Goal: Find specific page/section: Find specific page/section

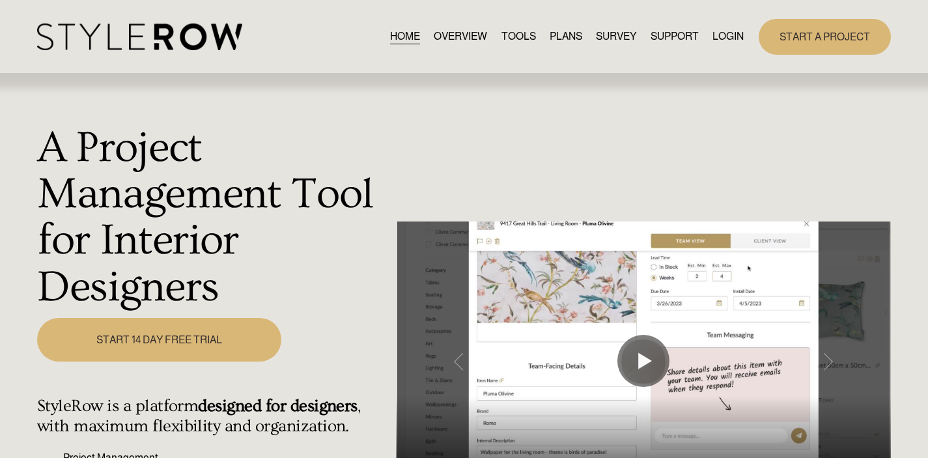
click at [713, 38] on link "LOGIN" at bounding box center [727, 37] width 31 height 18
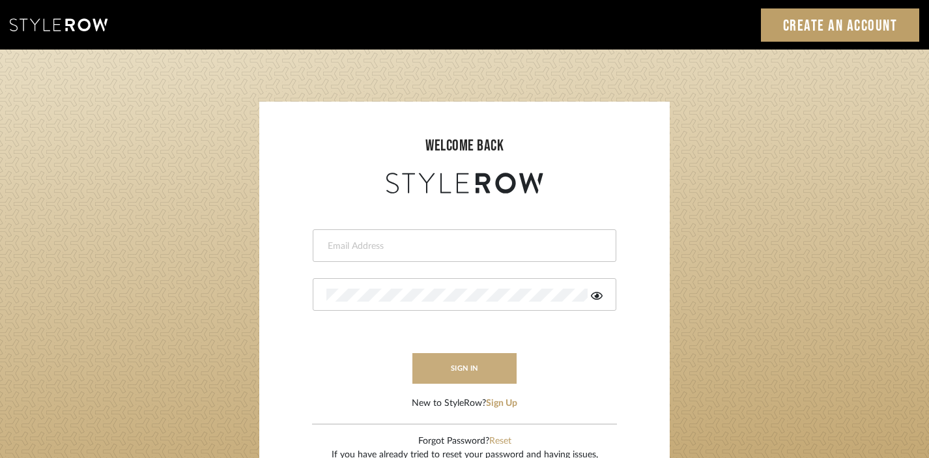
type input "divya.aok@gmail.com"
click at [491, 353] on button "sign in" at bounding box center [464, 368] width 104 height 31
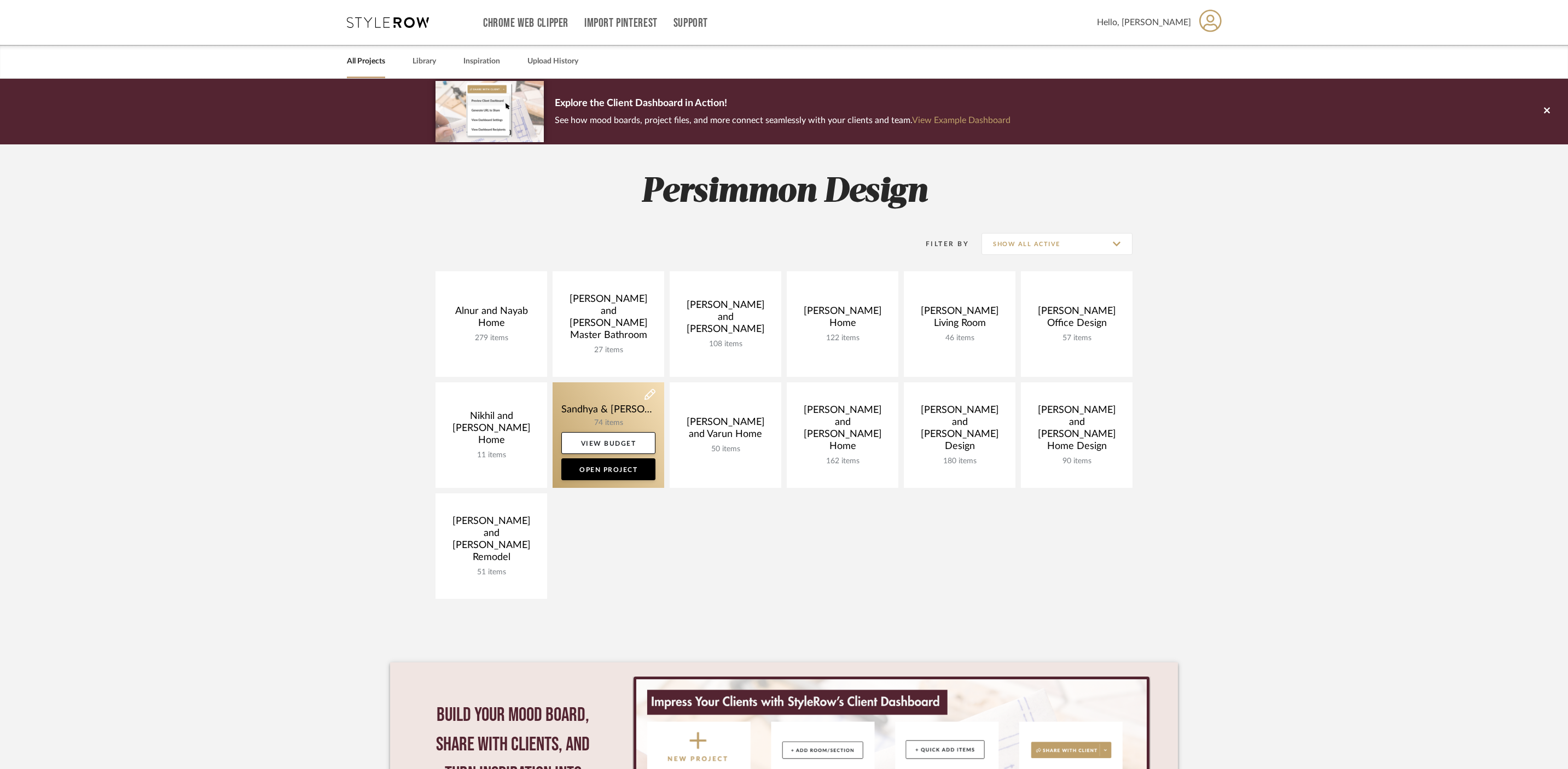
click at [605, 406] on link at bounding box center [608, 435] width 112 height 106
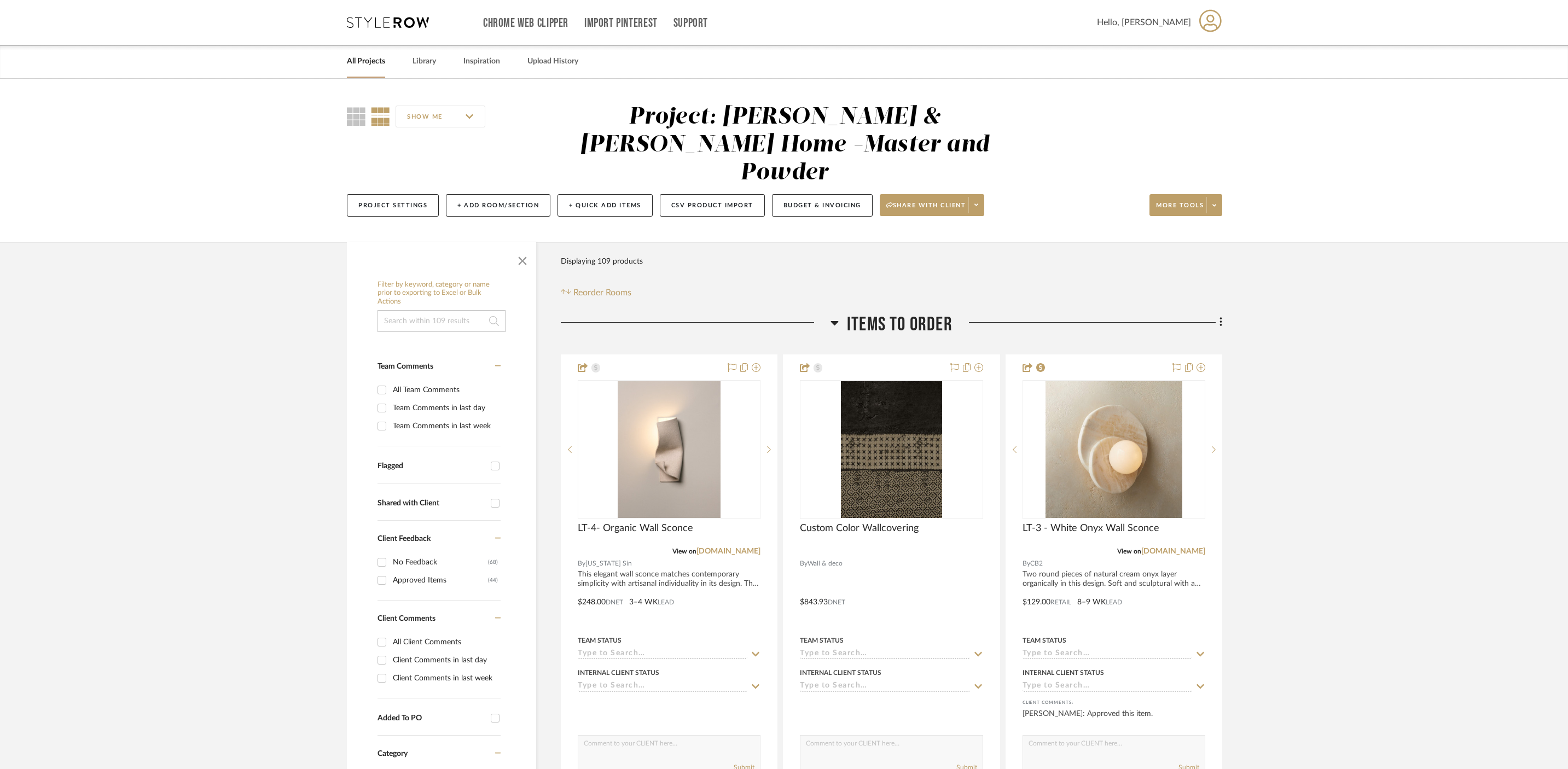
click at [848, 313] on span "Items to order" at bounding box center [900, 324] width 106 height 24
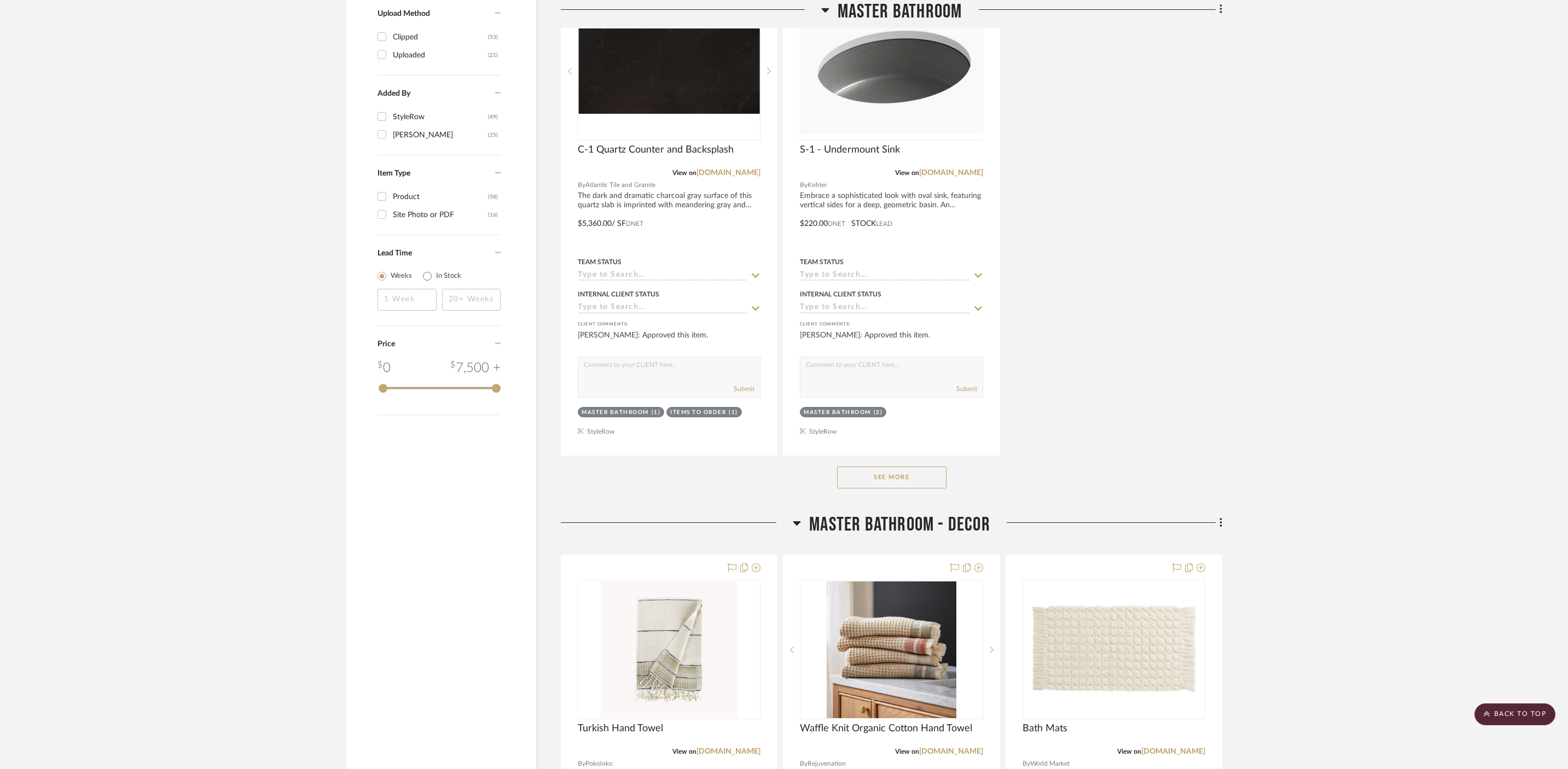
scroll to position [1397, 0]
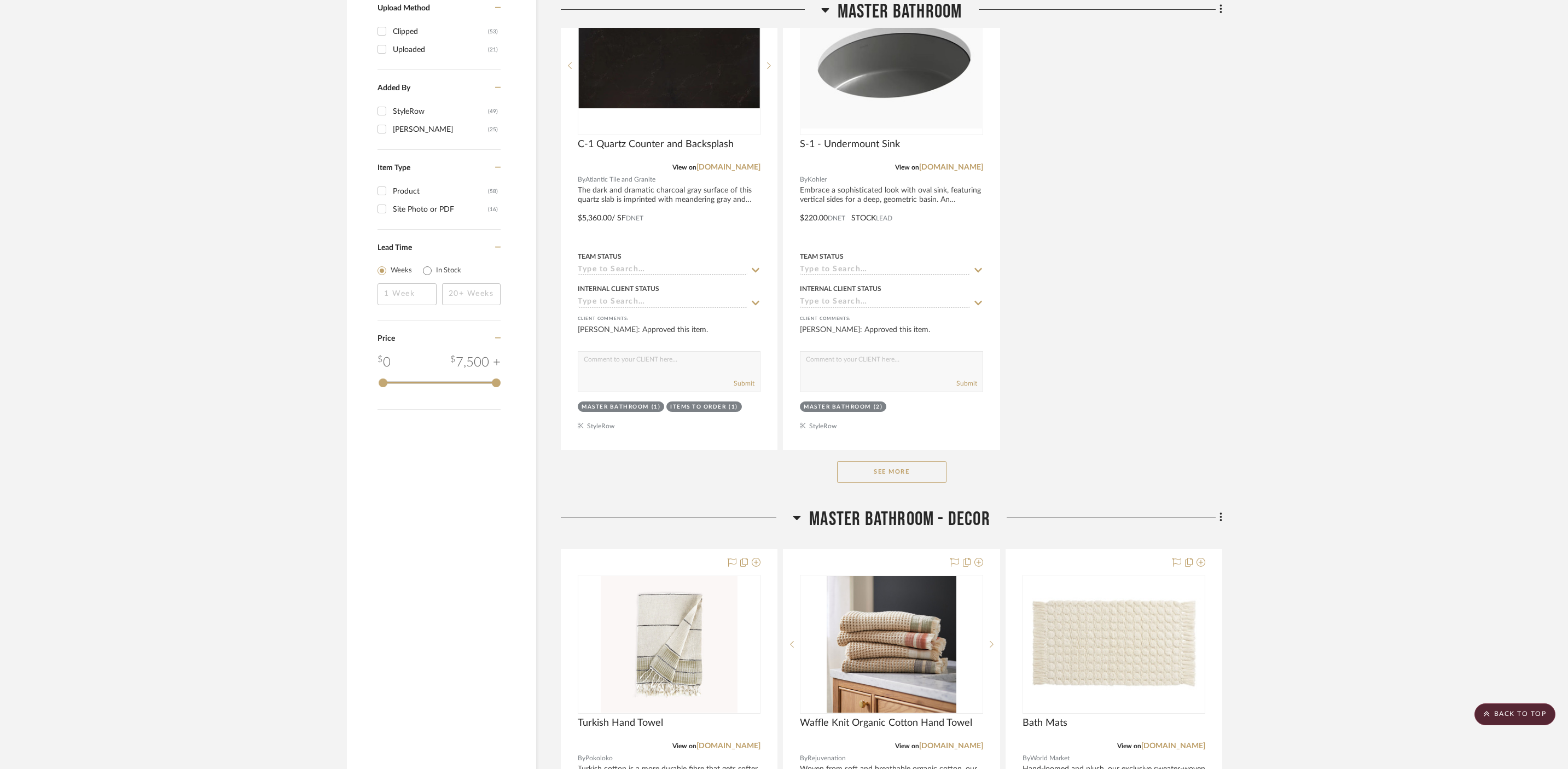
click at [909, 461] on button "See More" at bounding box center [892, 472] width 109 height 22
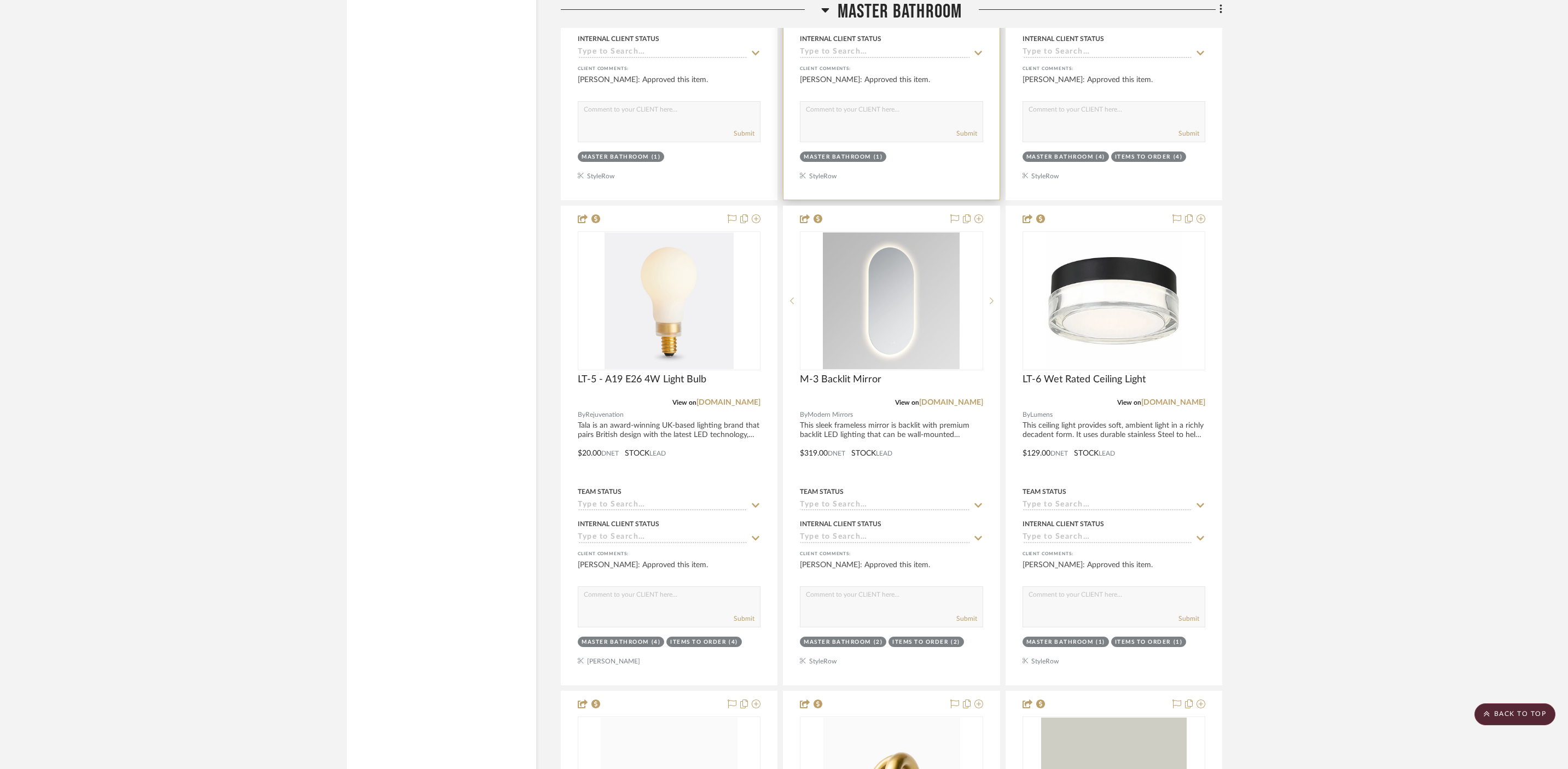
scroll to position [4074, 0]
click at [950, 398] on link "modernmirrors.com" at bounding box center [951, 401] width 64 height 8
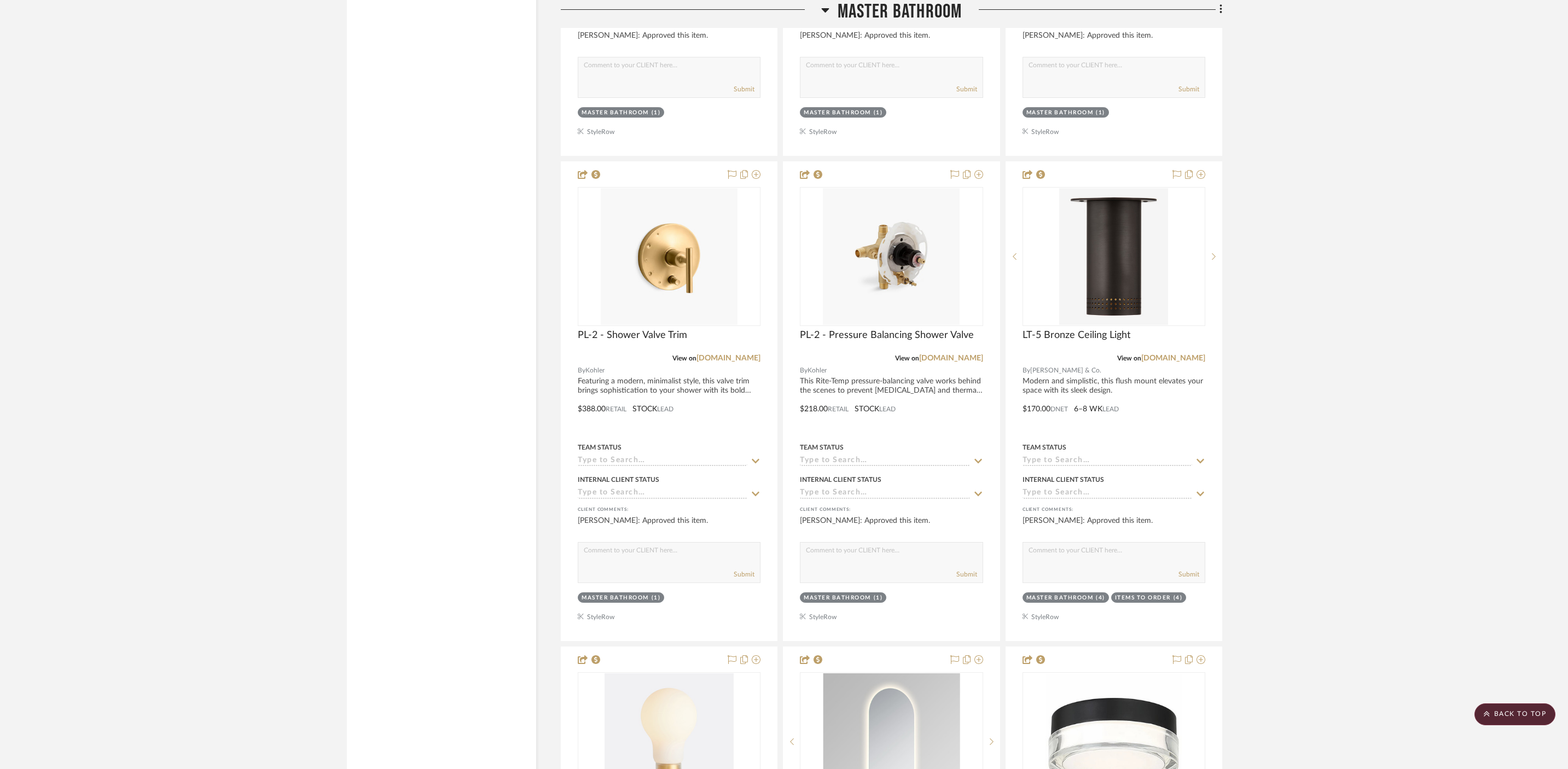
scroll to position [3553, 0]
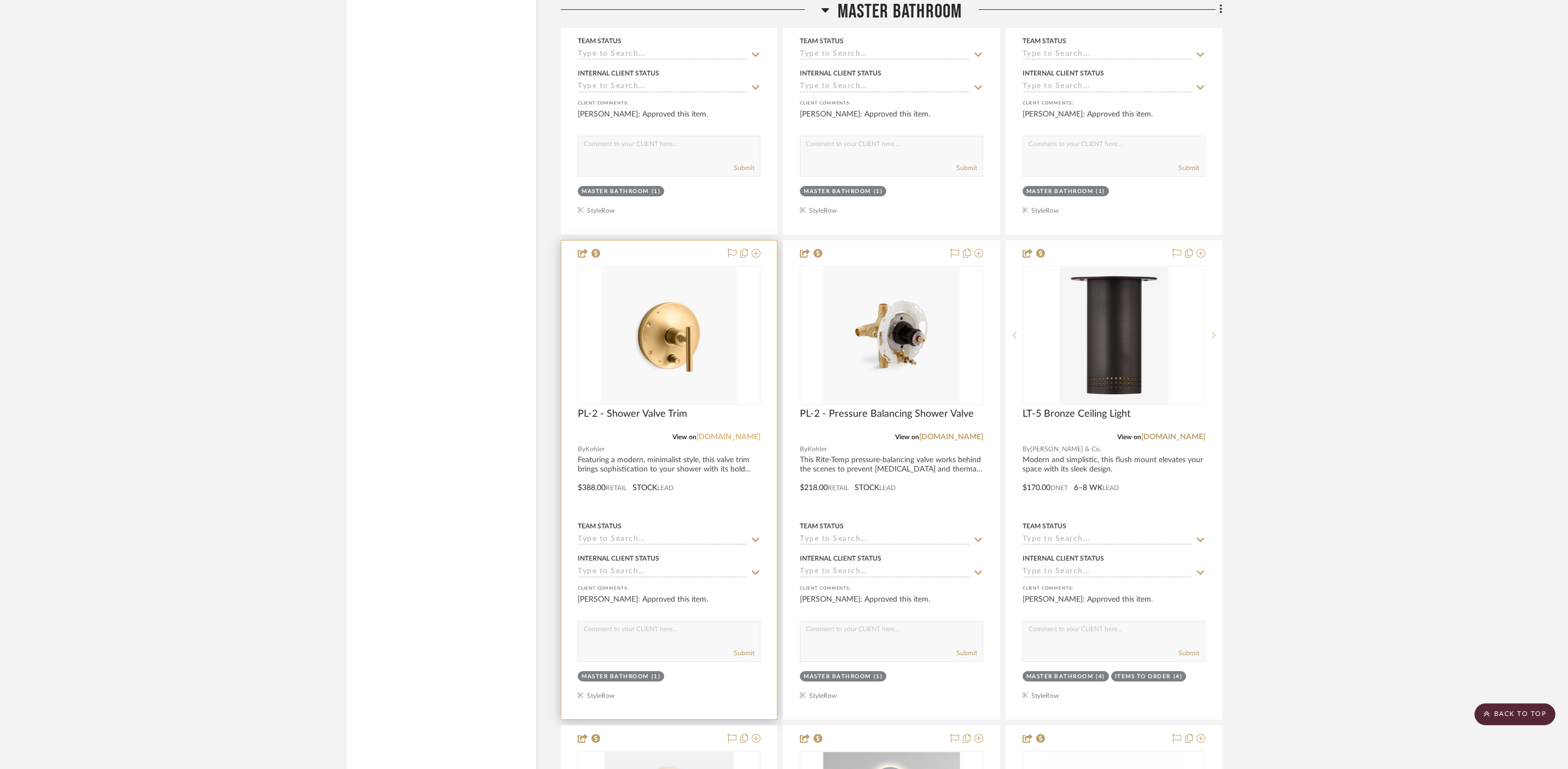
click at [741, 434] on link "kohler.com" at bounding box center [729, 437] width 64 height 8
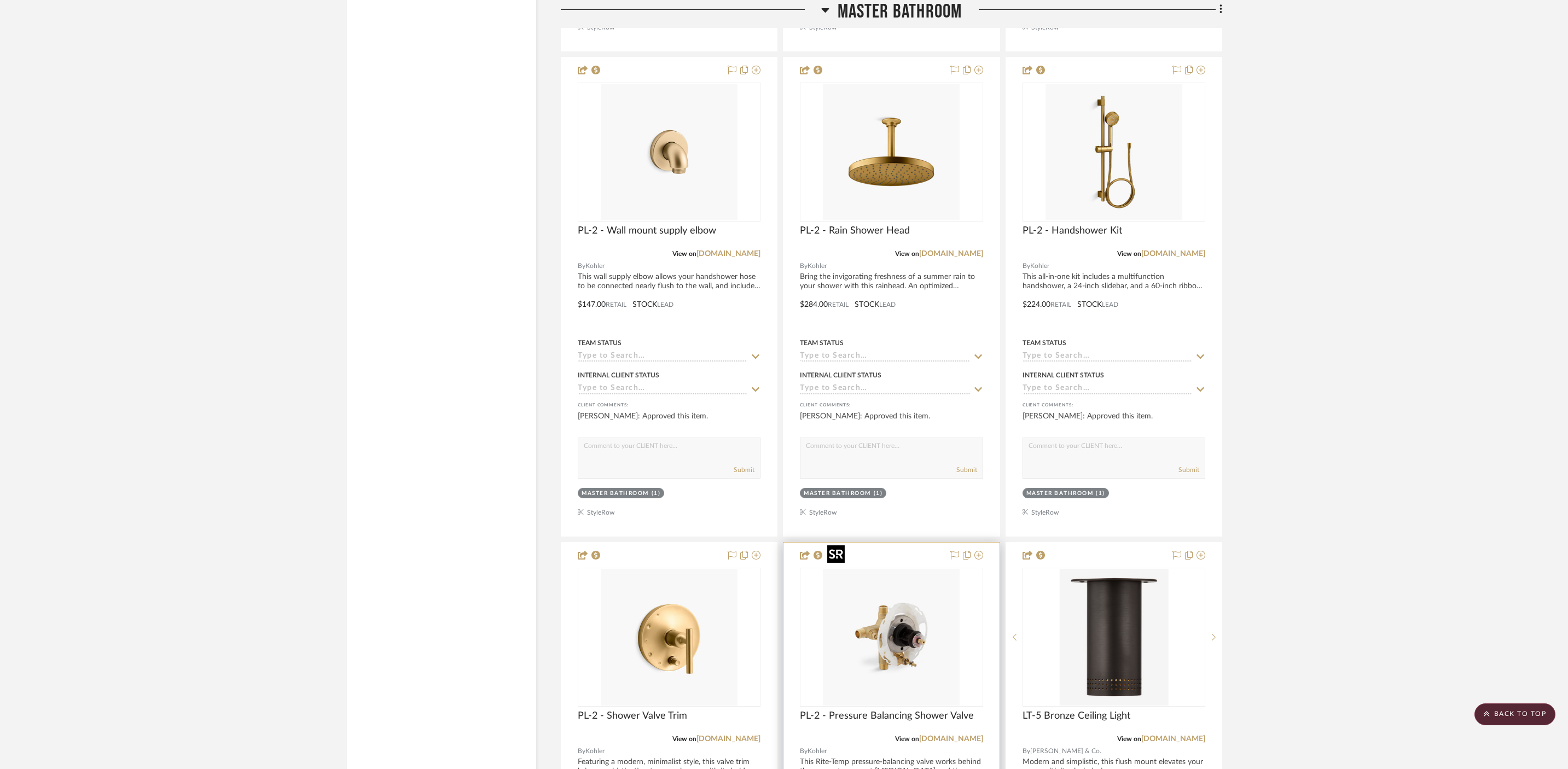
scroll to position [3110, 0]
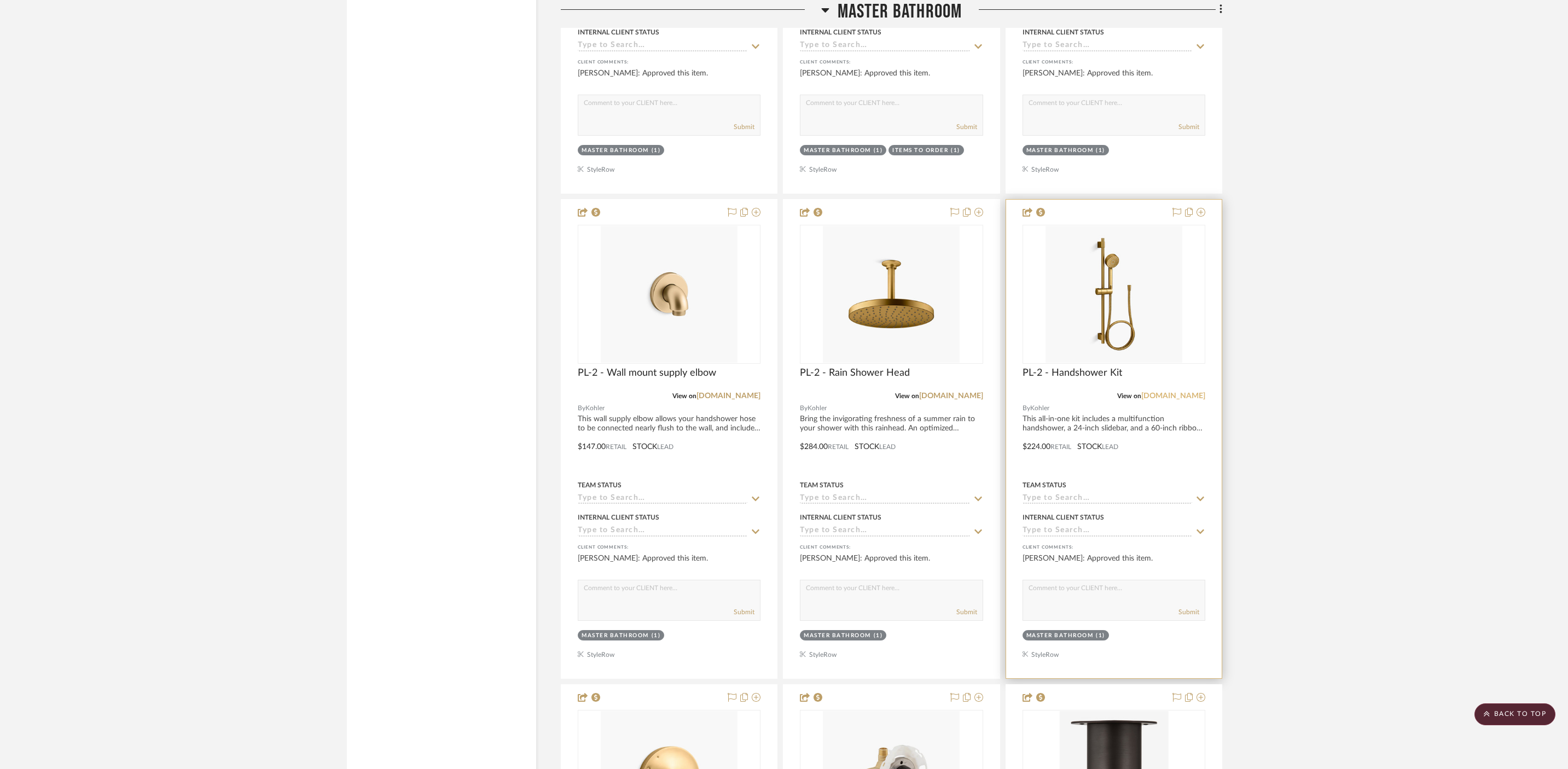
click at [1181, 392] on link "kohler.com" at bounding box center [1173, 396] width 64 height 8
click at [965, 392] on link "kohler.com" at bounding box center [951, 396] width 64 height 8
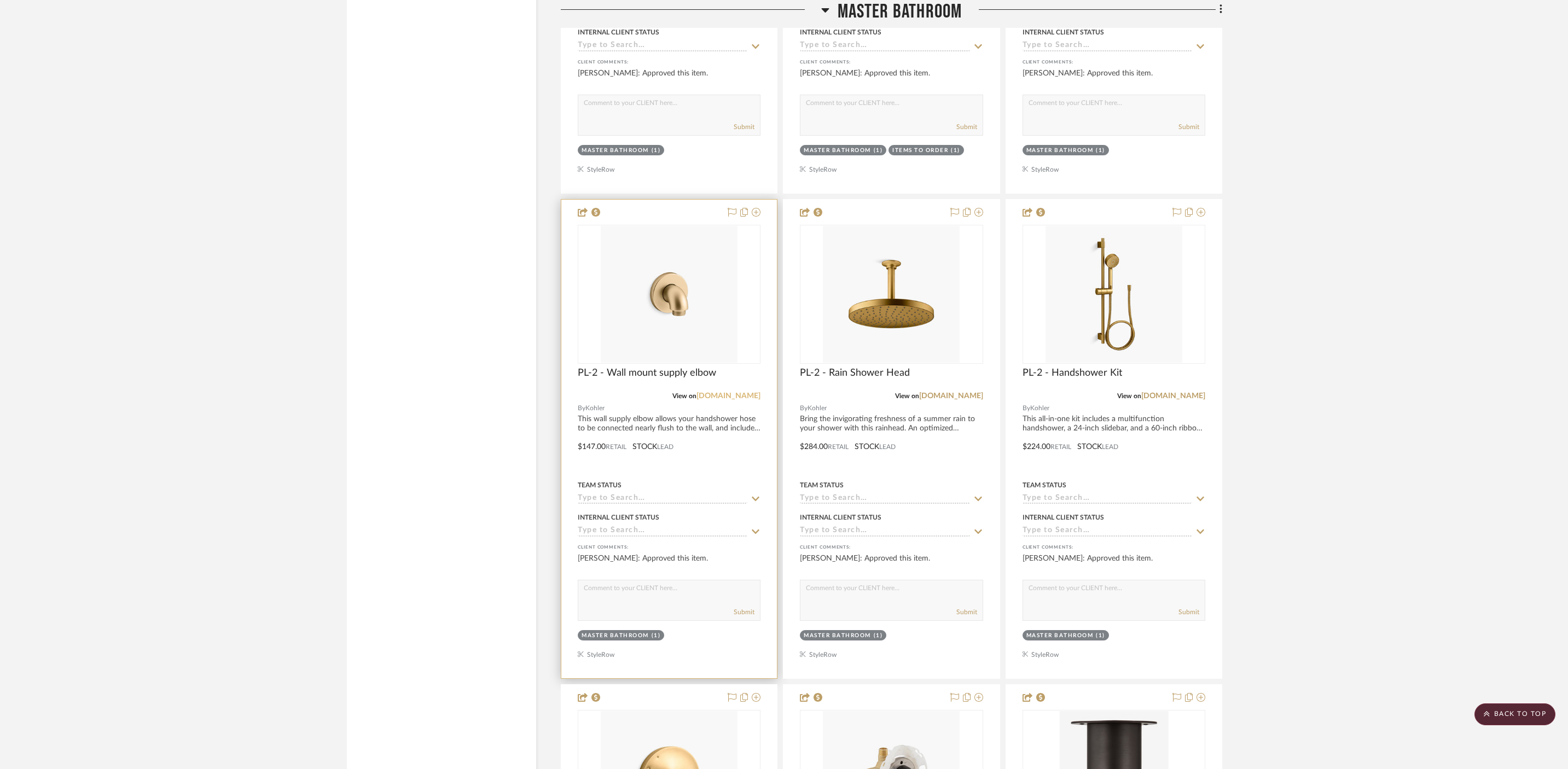
click at [734, 392] on link "kohler.com" at bounding box center [729, 396] width 64 height 8
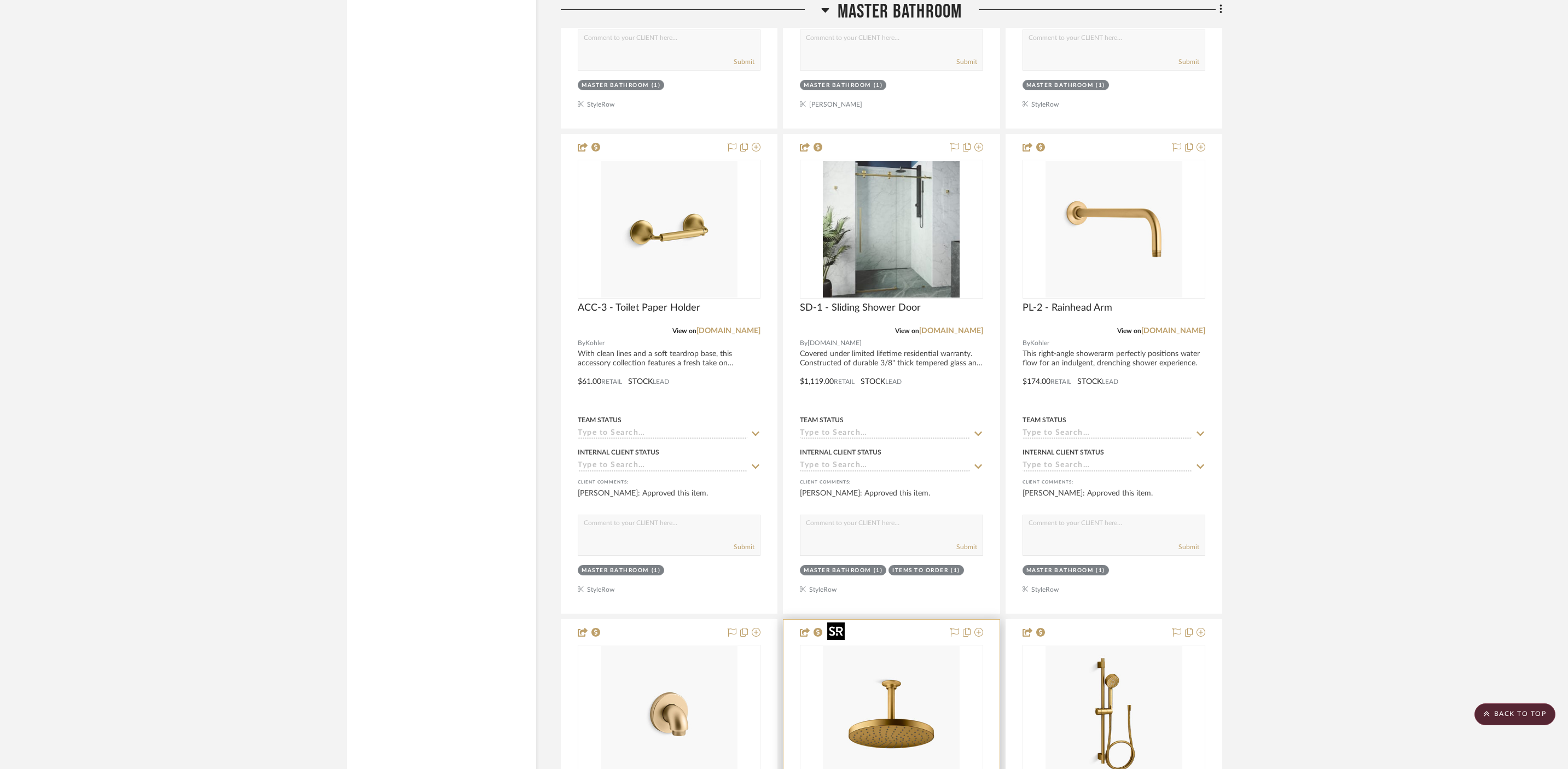
scroll to position [2688, 0]
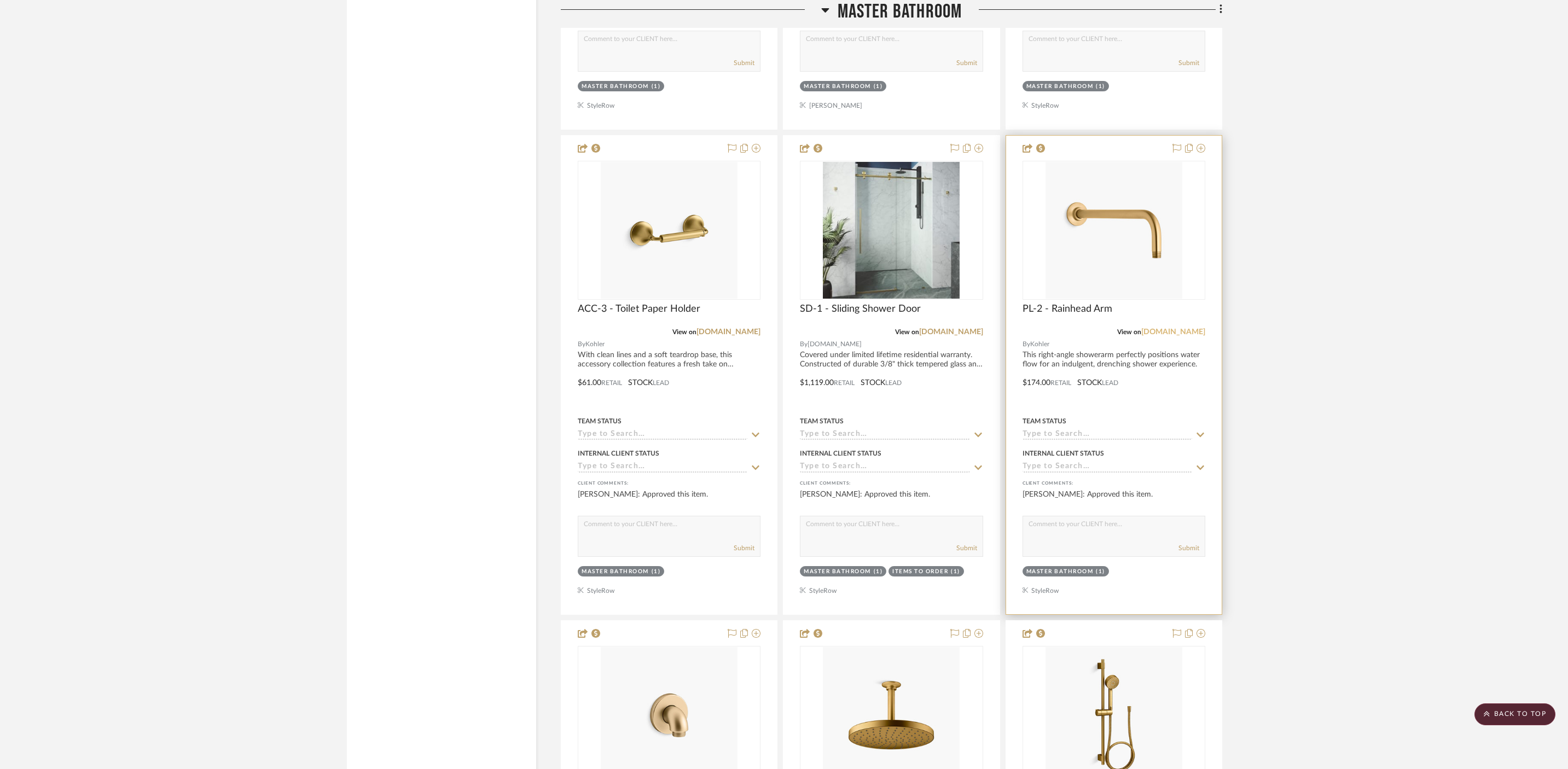
click at [1180, 329] on link "kohler.com" at bounding box center [1173, 332] width 64 height 8
click at [971, 309] on div at bounding box center [891, 375] width 216 height 479
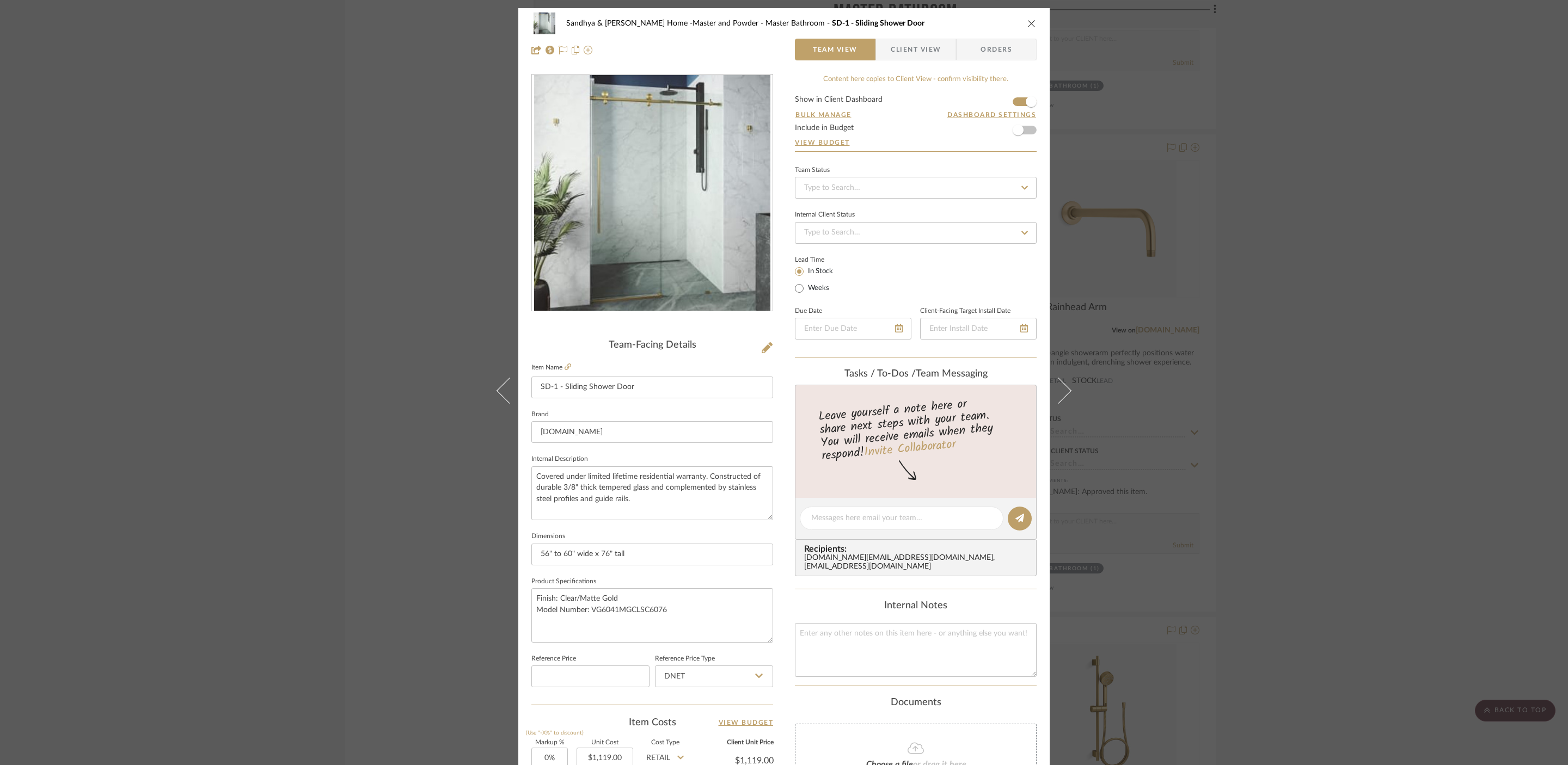
click at [1028, 26] on icon "close" at bounding box center [1032, 23] width 8 height 8
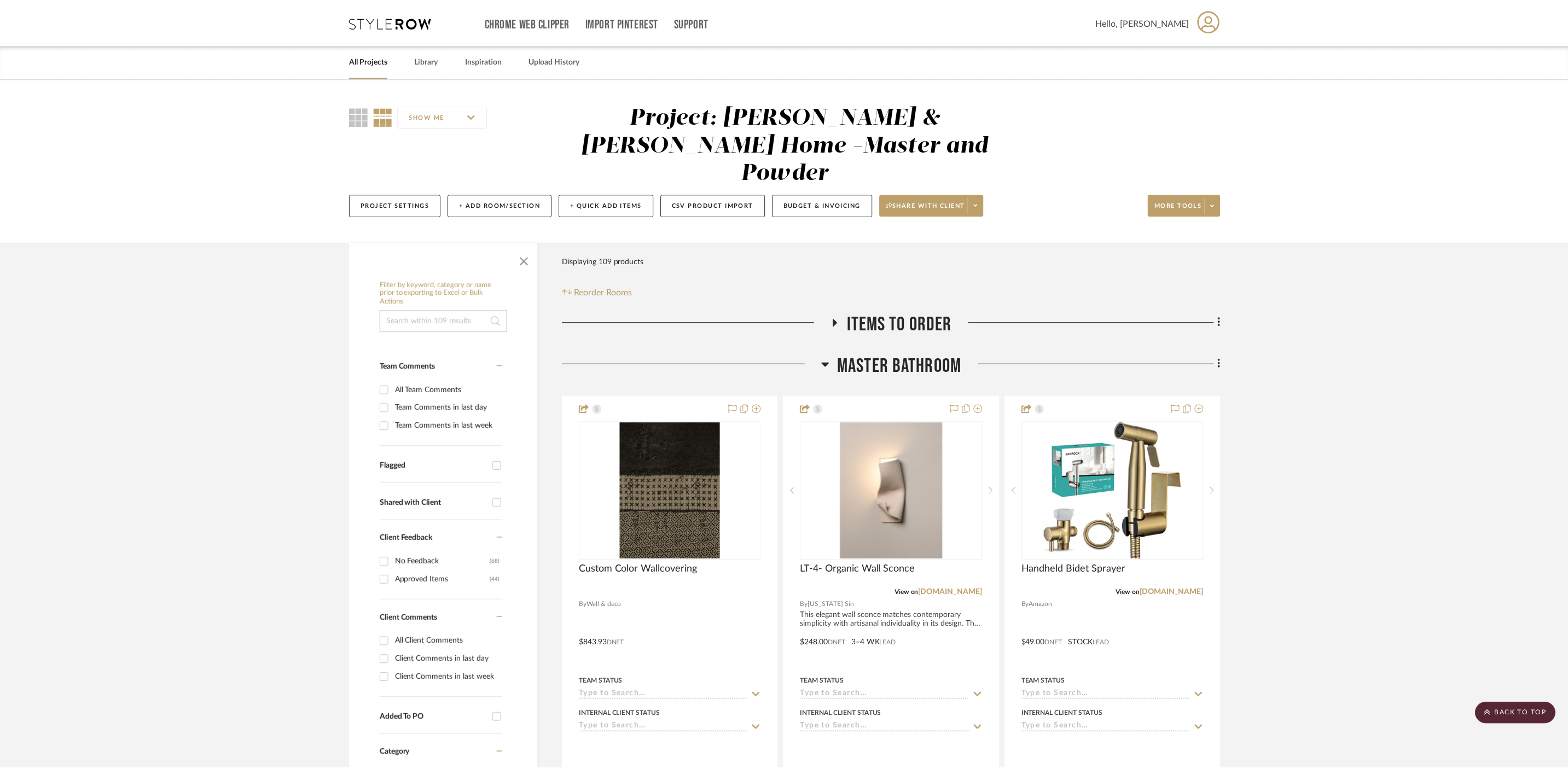
scroll to position [2688, 0]
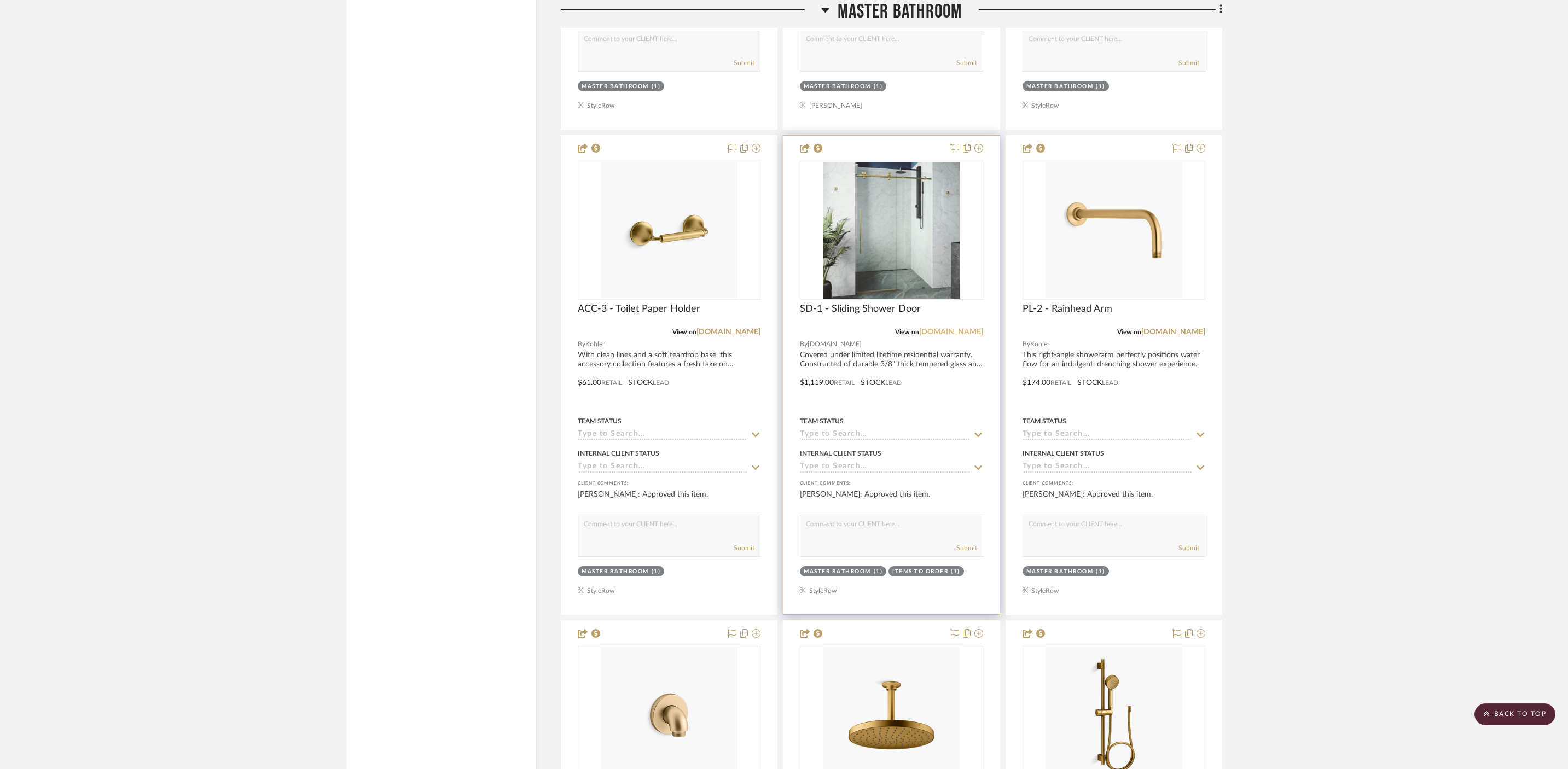
click at [969, 329] on link "build.com" at bounding box center [951, 332] width 64 height 8
click at [743, 329] on link "kohler.com" at bounding box center [729, 332] width 64 height 8
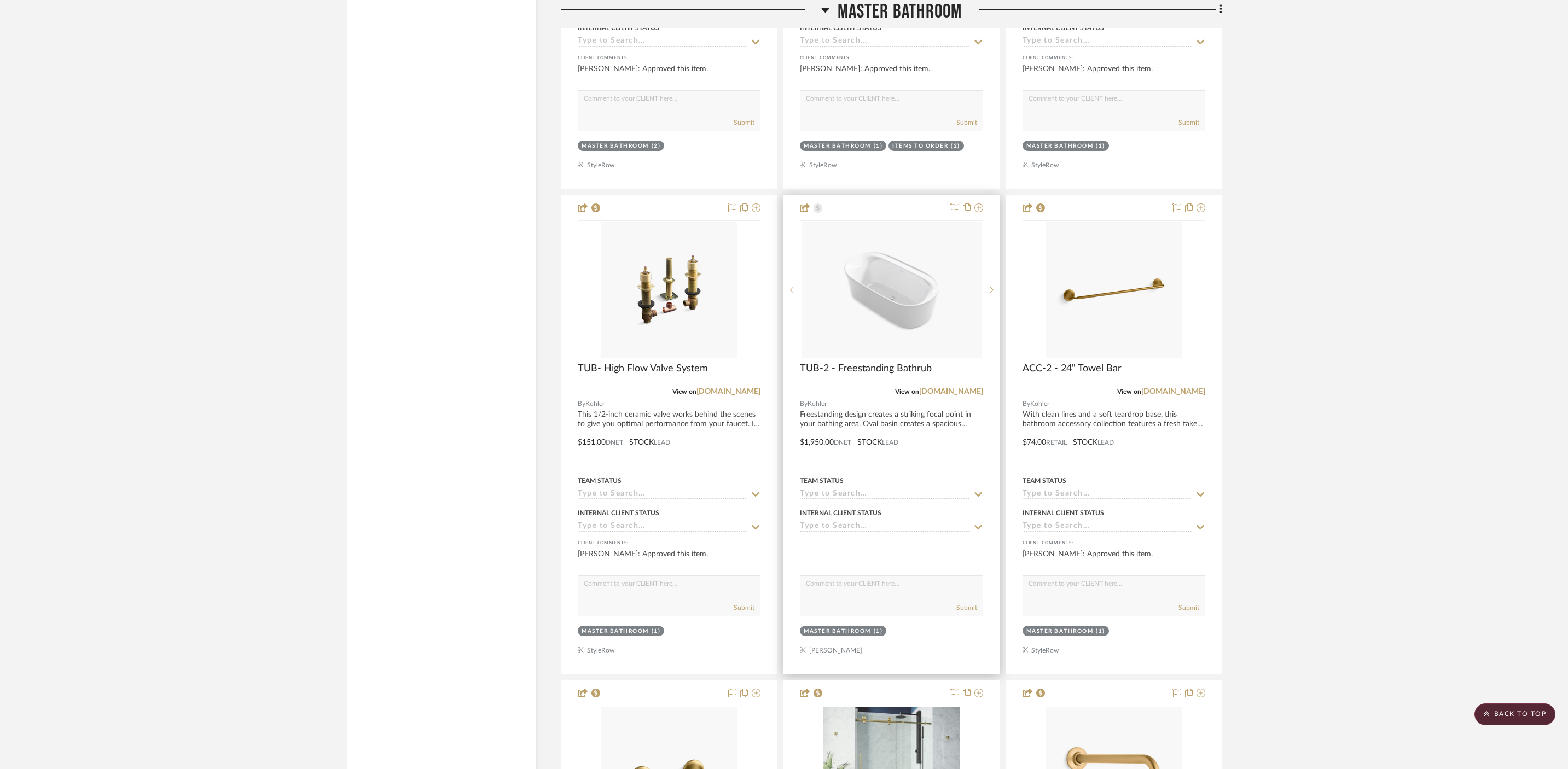
scroll to position [2139, 0]
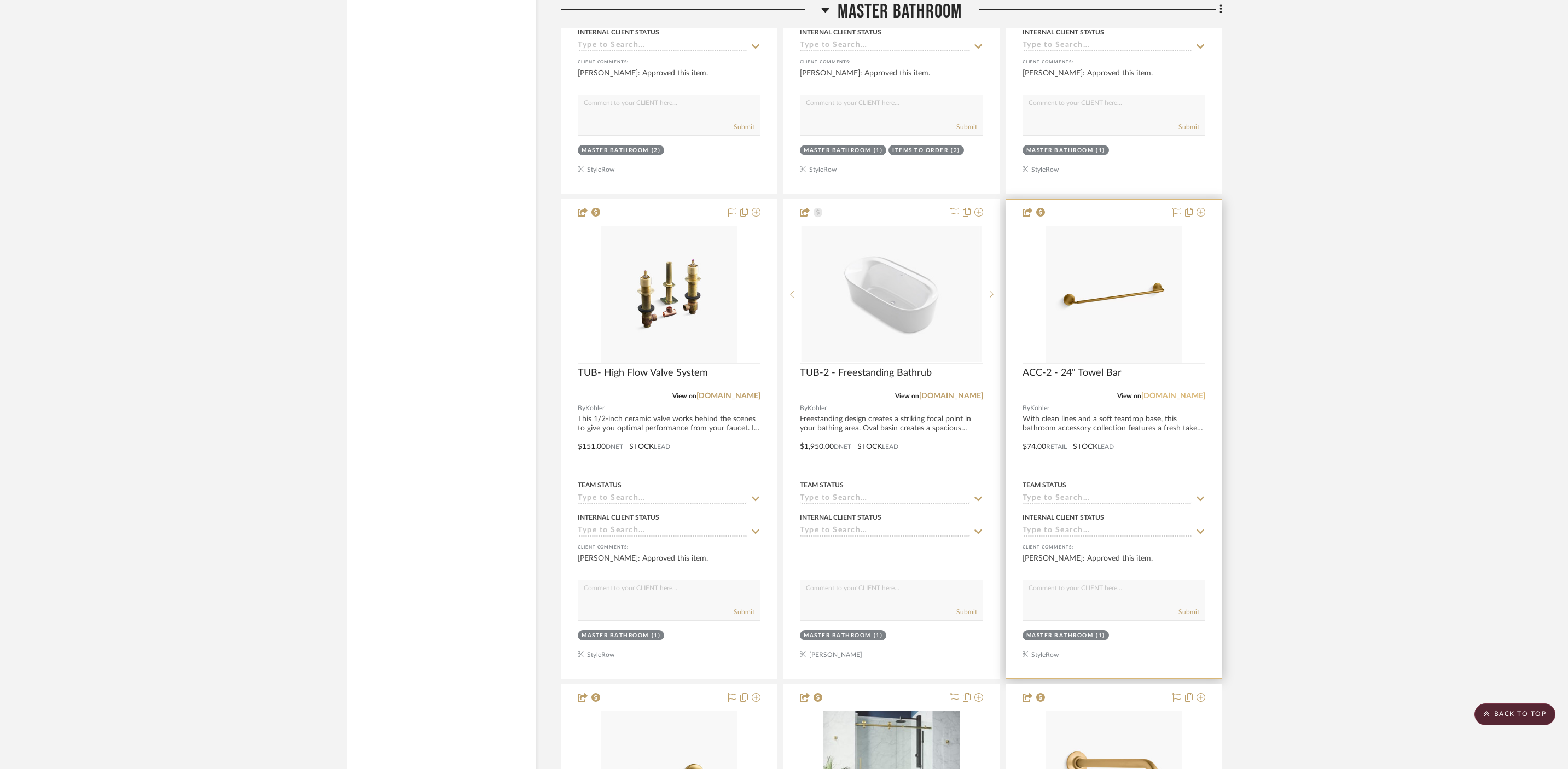
click at [1183, 392] on link "kohler.com" at bounding box center [1173, 396] width 64 height 8
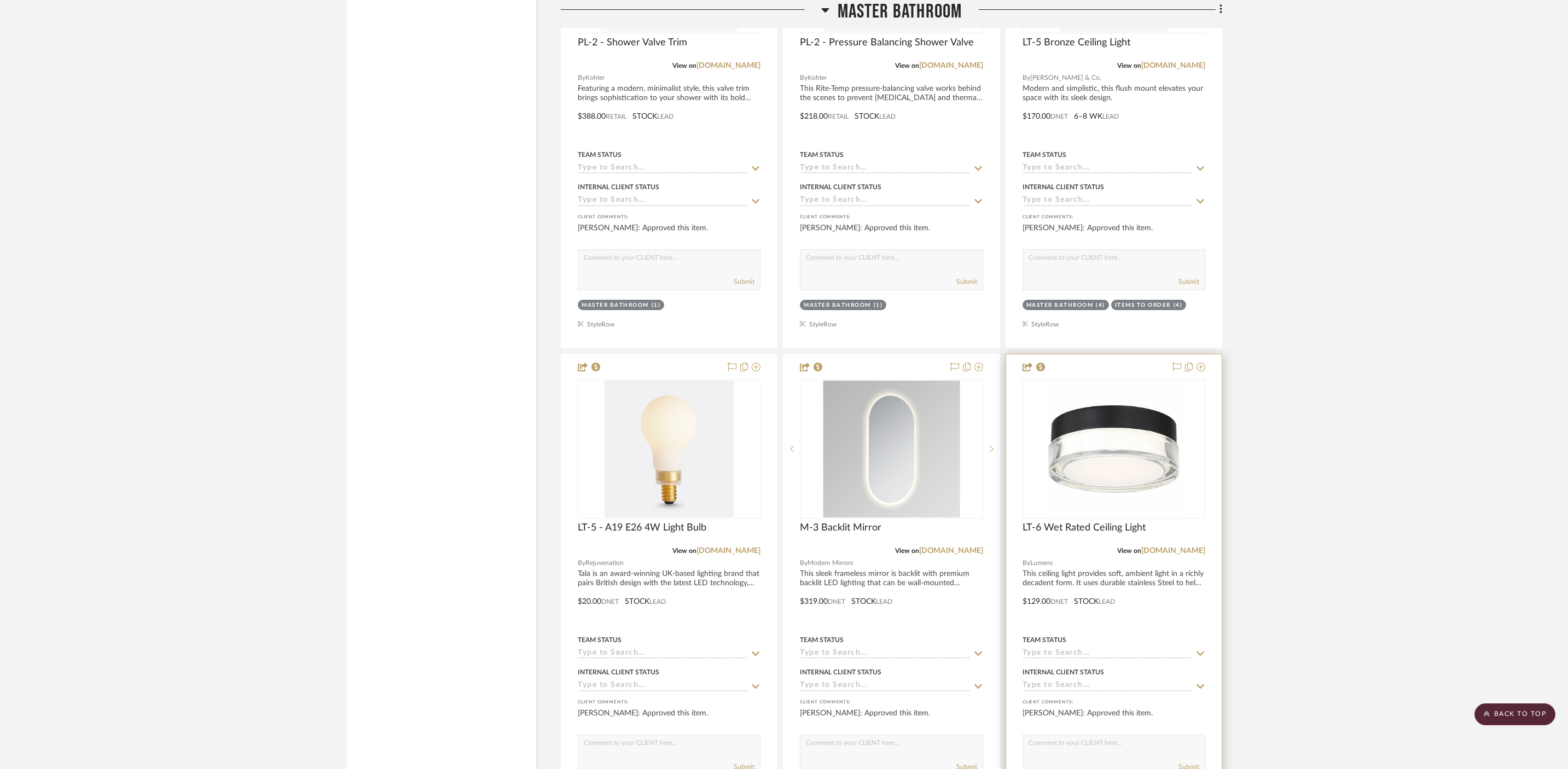
scroll to position [4120, 0]
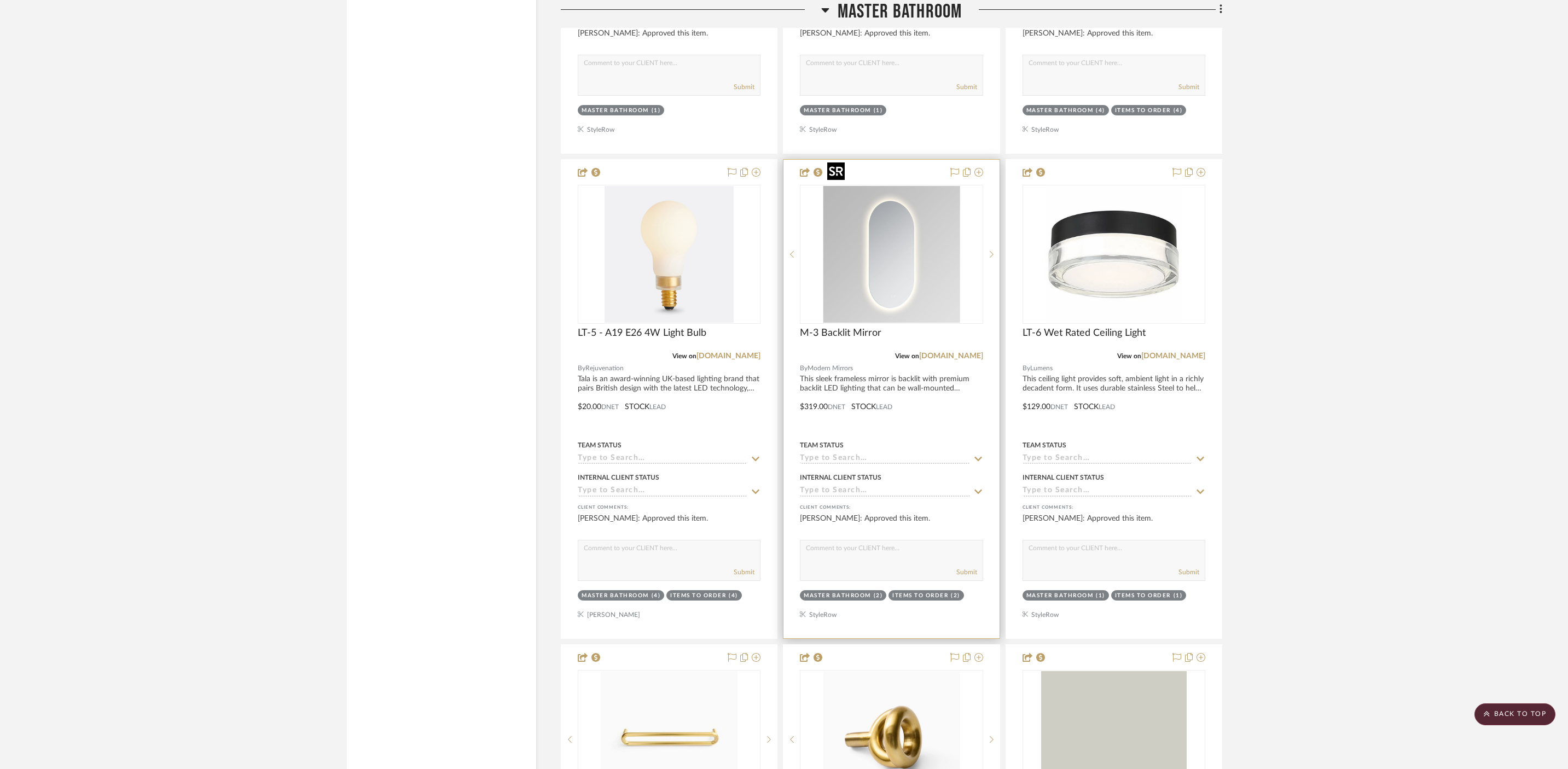
click at [934, 282] on img "0" at bounding box center [891, 254] width 137 height 137
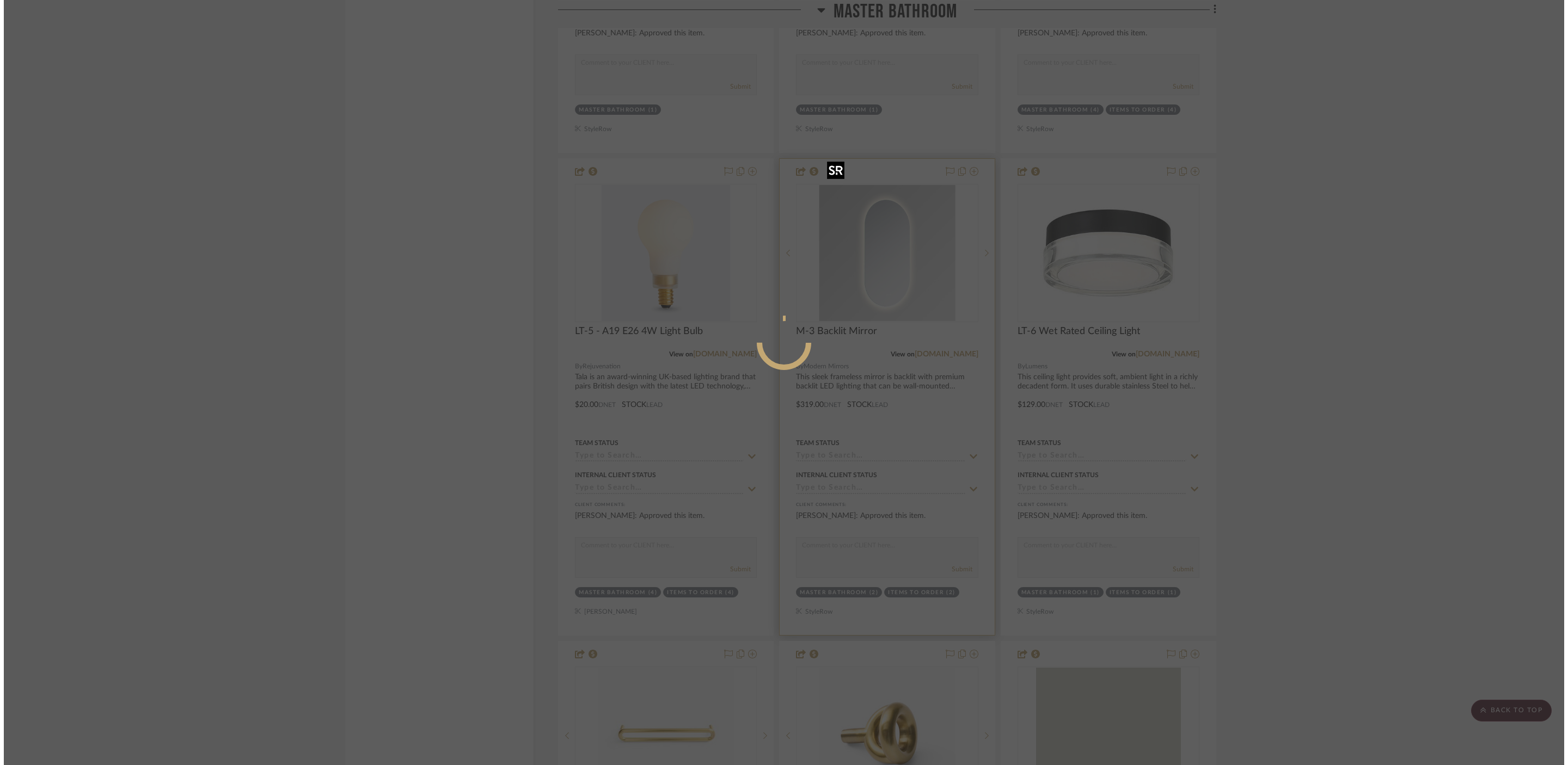
scroll to position [0, 0]
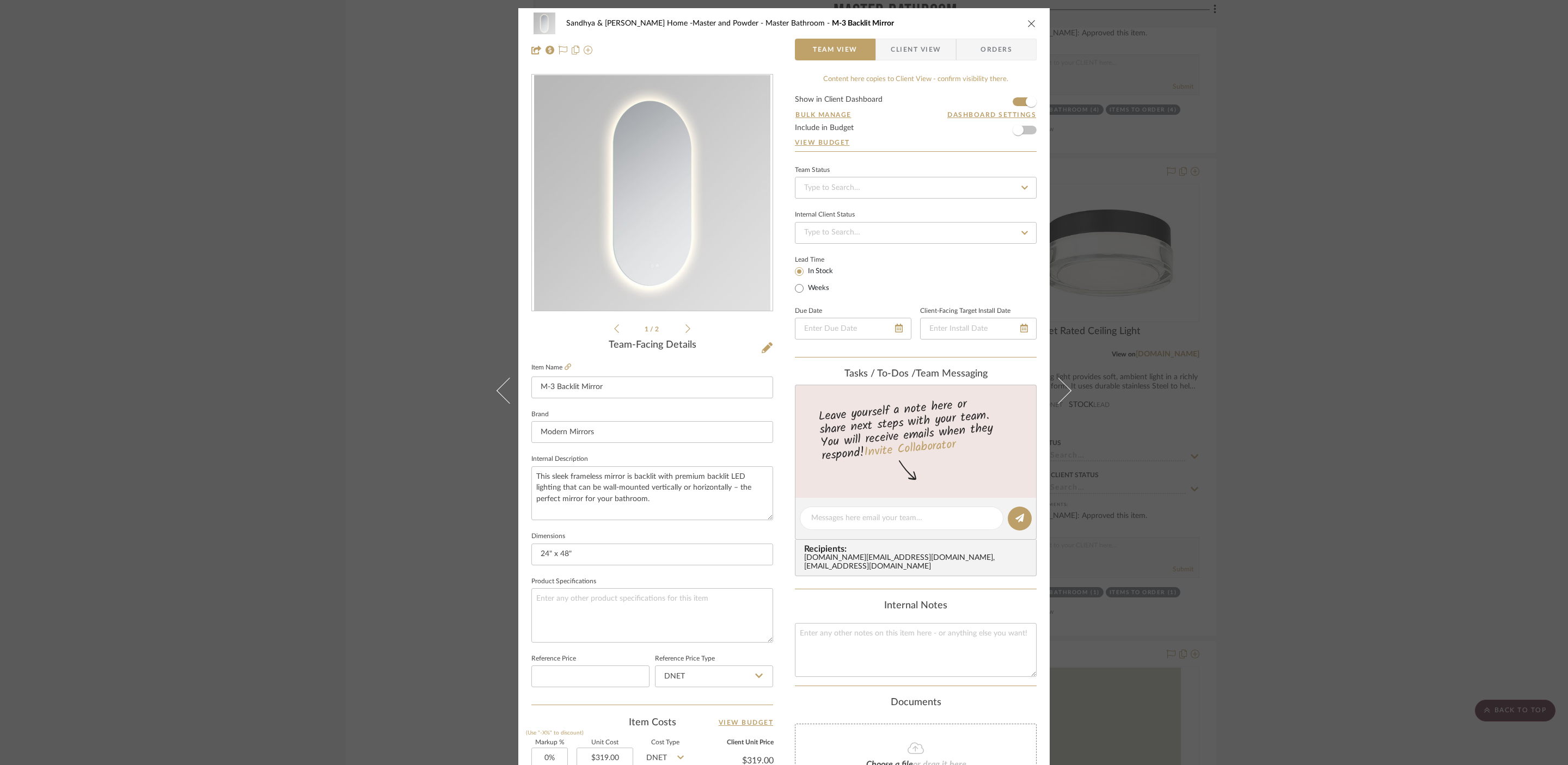
drag, startPoint x: 1332, startPoint y: 273, endPoint x: 1330, endPoint y: 266, distance: 7.3
click at [1332, 273] on div "Sandhya & Kamesh Home -Master and Powder Master Bathroom M-3 Backlit Mirror Tea…" at bounding box center [784, 382] width 1568 height 765
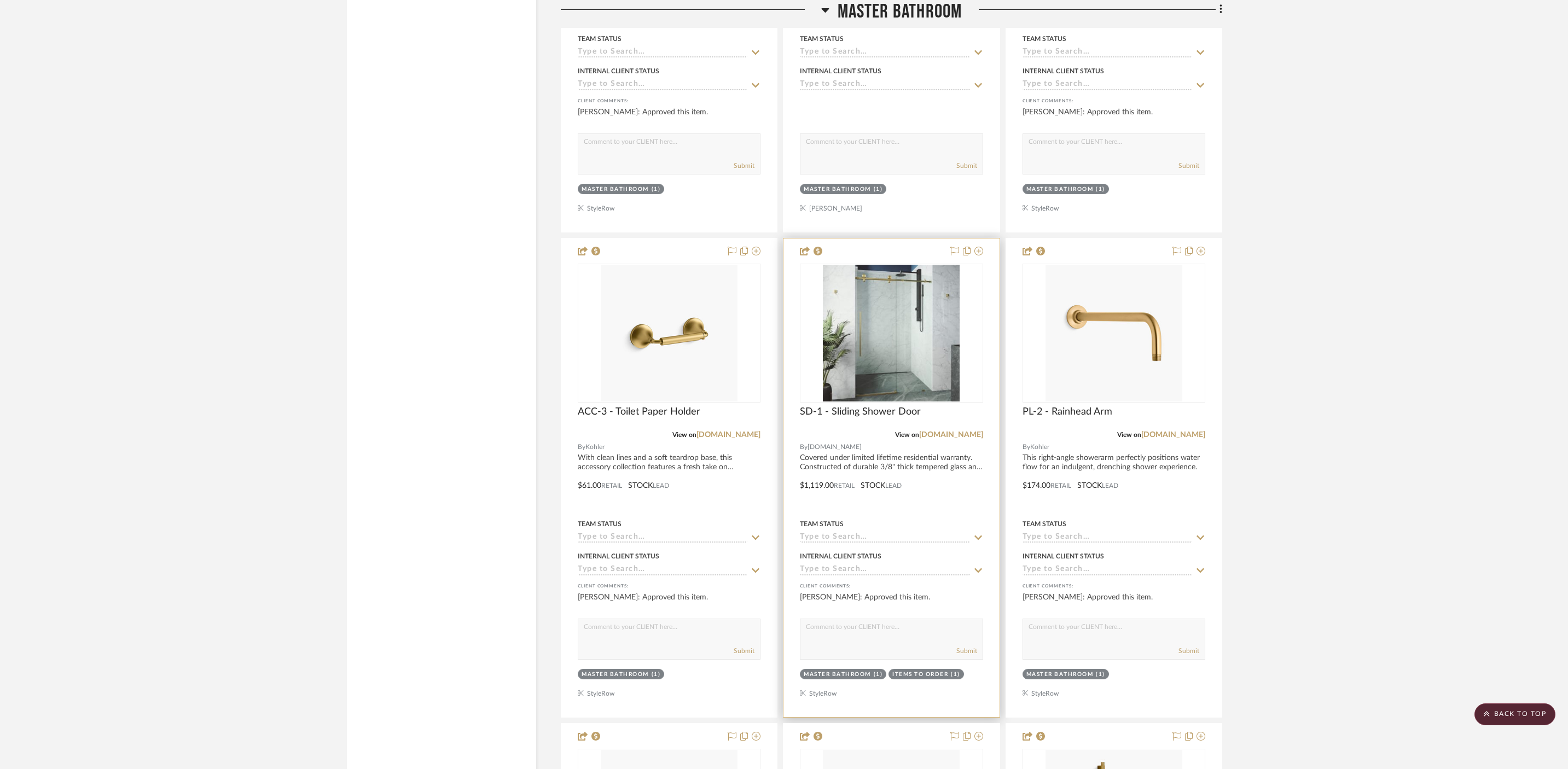
scroll to position [2584, 0]
click at [892, 407] on span "SD-1 - Sliding Shower Door" at bounding box center [860, 413] width 121 height 12
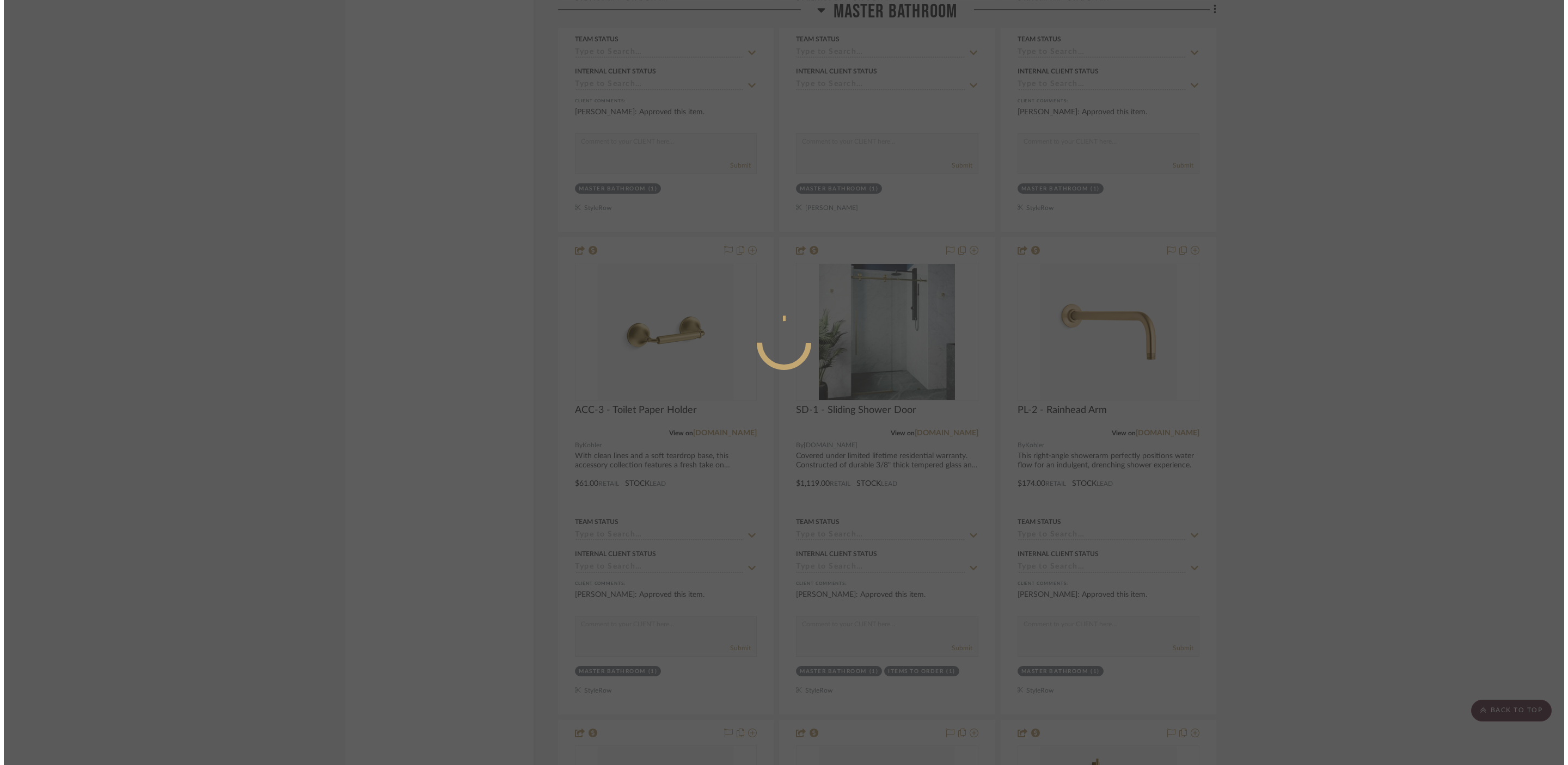
scroll to position [0, 0]
